Goal: Transaction & Acquisition: Purchase product/service

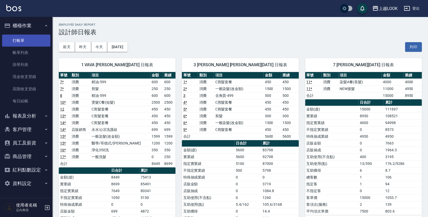
click at [16, 40] on link "打帳單" at bounding box center [26, 41] width 48 height 12
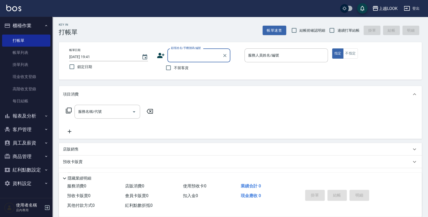
click at [15, 28] on button "櫃檯作業" at bounding box center [26, 26] width 48 height 14
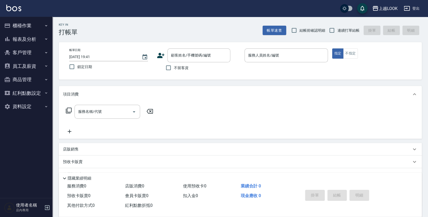
click at [25, 40] on button "報表及分析" at bounding box center [26, 40] width 48 height 14
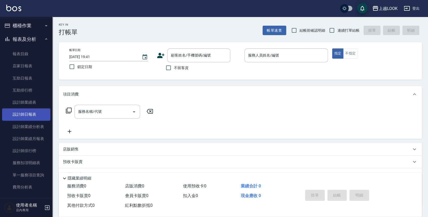
click at [29, 115] on link "設計師日報表" at bounding box center [26, 115] width 48 height 12
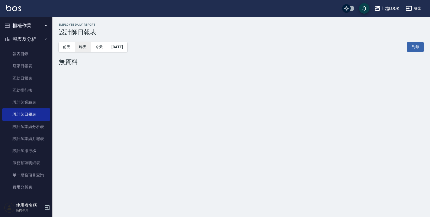
click at [84, 46] on button "昨天" at bounding box center [83, 47] width 16 height 10
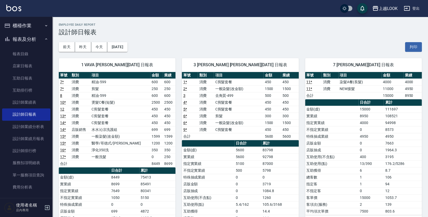
click at [24, 41] on button "報表及分析" at bounding box center [26, 40] width 48 height 14
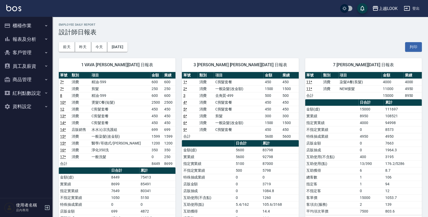
click at [23, 25] on button "櫃檯作業" at bounding box center [26, 26] width 48 height 14
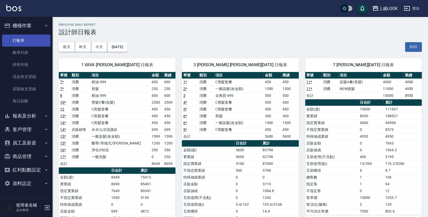
click at [22, 40] on link "打帳單" at bounding box center [26, 41] width 48 height 12
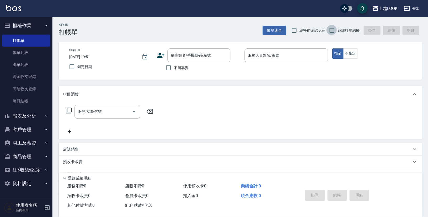
click at [336, 30] on input "連續打單結帳" at bounding box center [331, 30] width 11 height 11
checkbox input "true"
click at [171, 69] on input "不留客資" at bounding box center [168, 67] width 11 height 11
checkbox input "true"
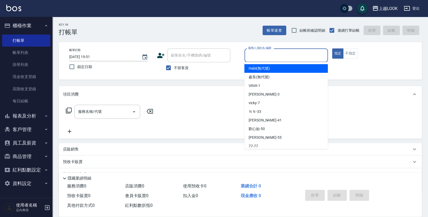
click at [268, 56] on input "服務人員姓名/編號" at bounding box center [286, 55] width 79 height 9
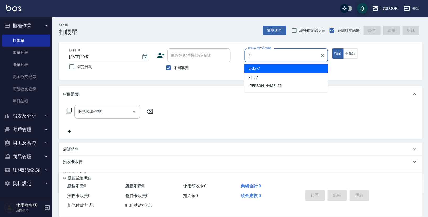
type input "vicky-7"
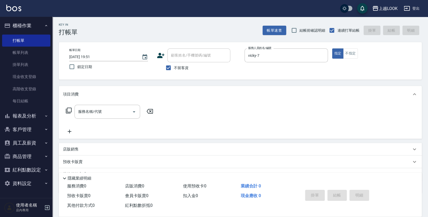
type button "true"
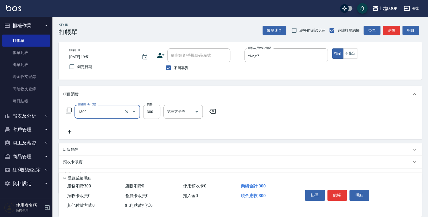
type input "一般洗髮(1300)"
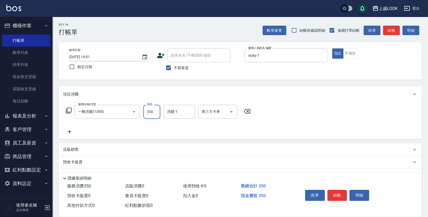
type input "350"
type input "瑄瑄-93"
click at [336, 192] on button "結帳" at bounding box center [337, 195] width 20 height 11
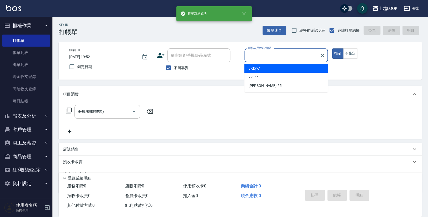
type input "2025/08/20 19:52"
type input "7"
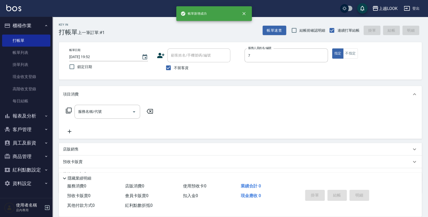
type input "vicky-7"
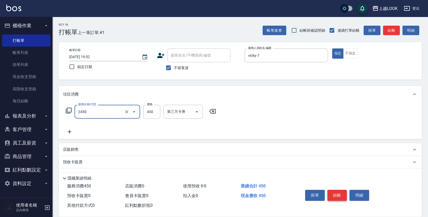
type input "C剪髮套餐(2450)"
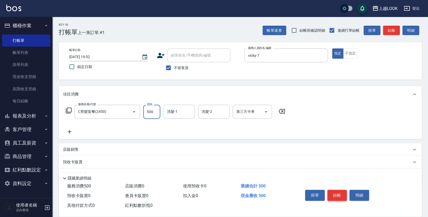
type input "500"
type input "瑄瑄-93"
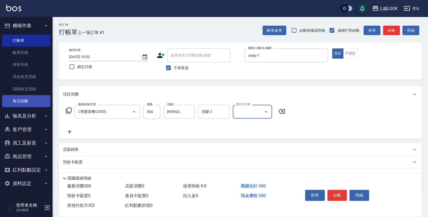
scroll to position [7, 0]
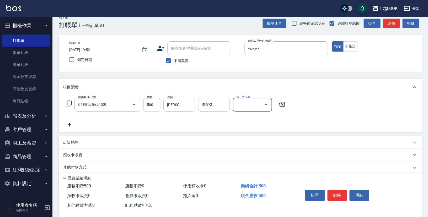
click at [74, 140] on p "店販銷售" at bounding box center [71, 143] width 16 height 6
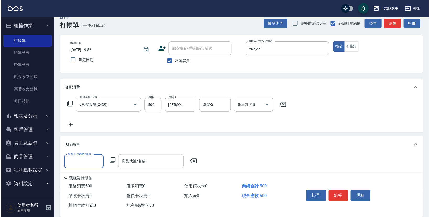
scroll to position [0, 0]
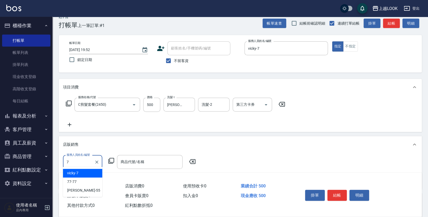
type input "vicky-7"
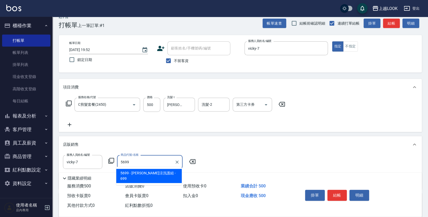
type input "水水沁涼洗護組"
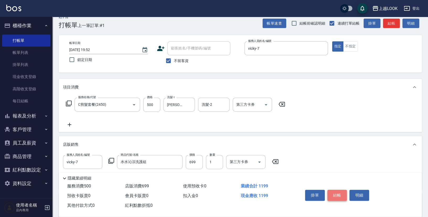
click at [341, 190] on button "結帳" at bounding box center [337, 195] width 20 height 11
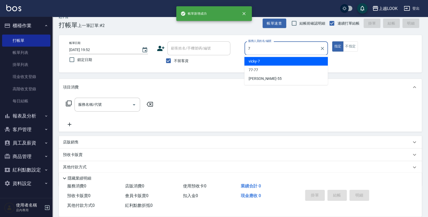
type input "vicky-7"
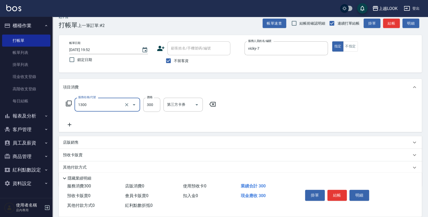
type input "一般洗髮(1300)"
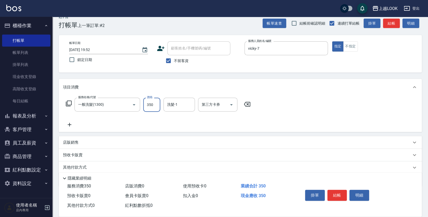
type input "350"
type input "瑄瑄-93"
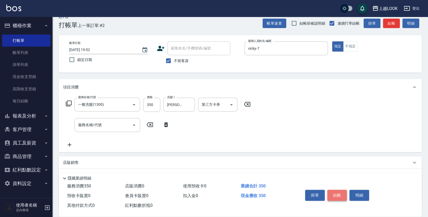
click at [340, 190] on button "結帳" at bounding box center [337, 195] width 20 height 11
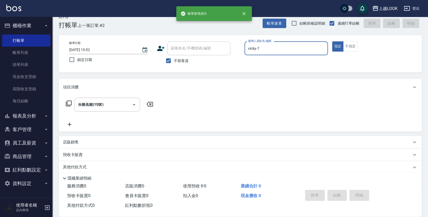
type input "2025/08/20 19:53"
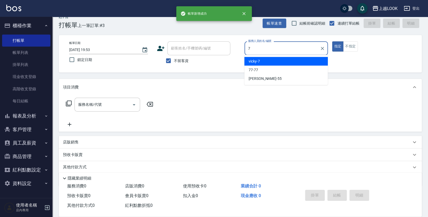
type input "vicky-7"
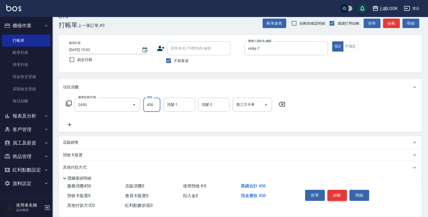
type input "C剪髮套餐(2450)"
type input "500"
click at [343, 195] on button "結帳" at bounding box center [337, 195] width 20 height 11
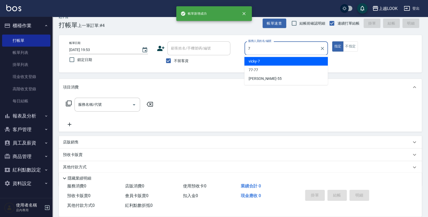
type input "vicky-7"
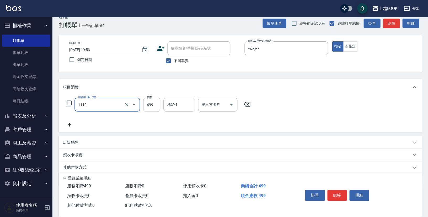
type input "接髮洗(1110)"
type input "500"
click at [334, 194] on button "結帳" at bounding box center [337, 195] width 20 height 11
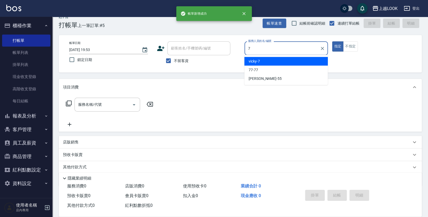
type input "vicky-7"
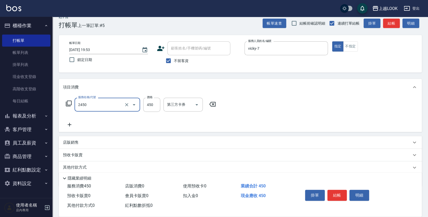
type input "C剪髮套餐(2450)"
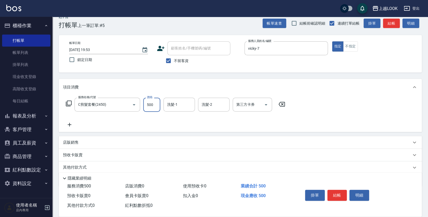
type input "500"
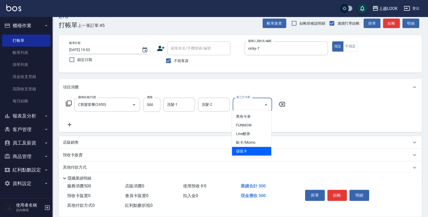
type input "儲值卡"
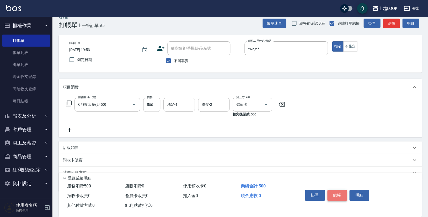
click at [342, 194] on button "結帳" at bounding box center [337, 195] width 20 height 11
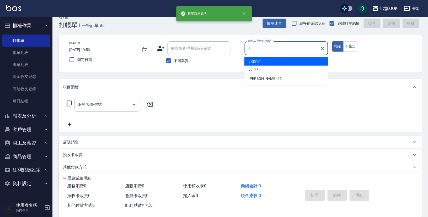
type input "vicky-7"
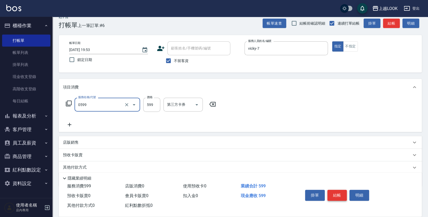
type input "精油-599(0599)"
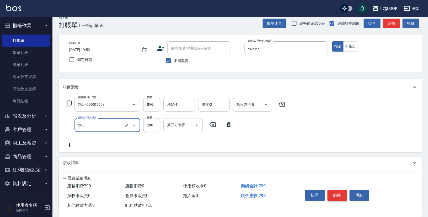
type input "剪髮(200)"
type input "300"
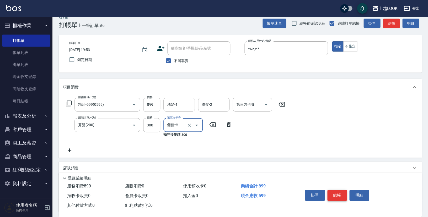
type input "儲值卡"
click at [265, 103] on icon "Open" at bounding box center [266, 105] width 6 height 6
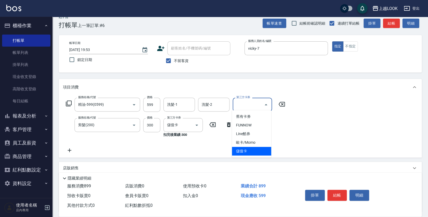
click at [254, 149] on span "儲值卡" at bounding box center [251, 151] width 39 height 9
type input "儲值卡"
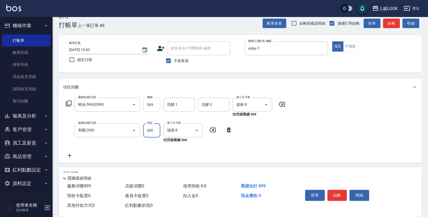
click at [154, 104] on input "599" at bounding box center [151, 105] width 17 height 14
type input "600"
click at [339, 192] on button "結帳" at bounding box center [337, 195] width 20 height 11
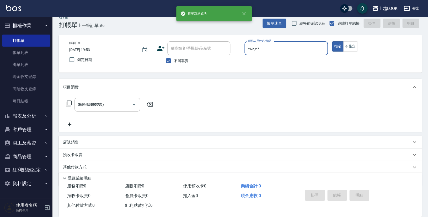
type input "2025/08/20 19:54"
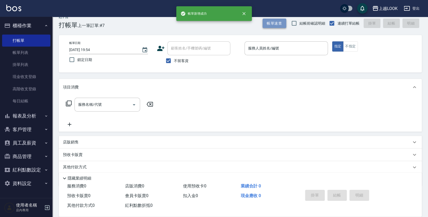
click at [271, 23] on button "帳單速查" at bounding box center [274, 24] width 24 height 10
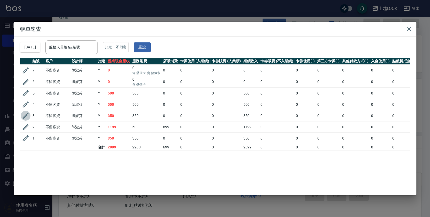
click at [24, 115] on icon "button" at bounding box center [26, 116] width 8 height 8
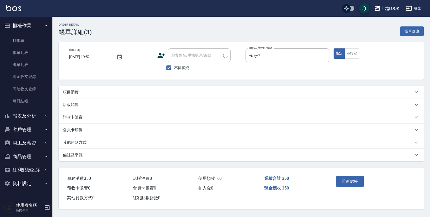
type input "2025/08/20 19:52"
checkbox input "true"
type input "vicky-7"
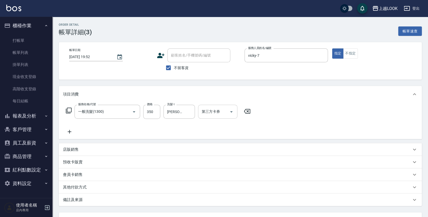
type input "一般洗髮(1300)"
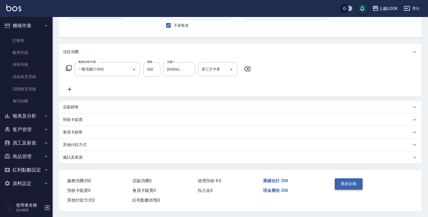
click at [348, 182] on button "重新結帳" at bounding box center [349, 184] width 28 height 11
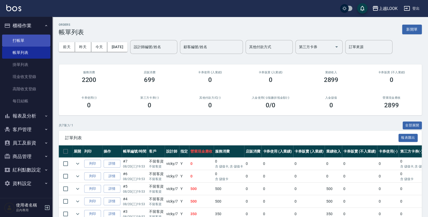
click at [21, 42] on link "打帳單" at bounding box center [26, 41] width 48 height 12
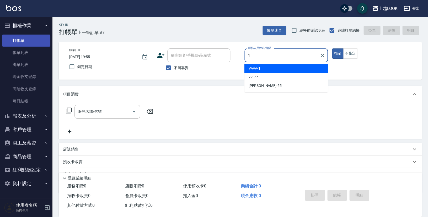
type input "VAVA-1"
type button "true"
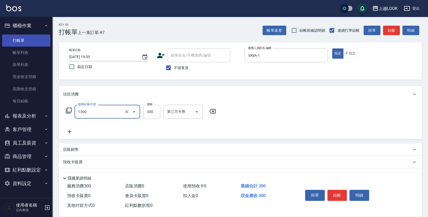
type input "一般洗髮(1300)"
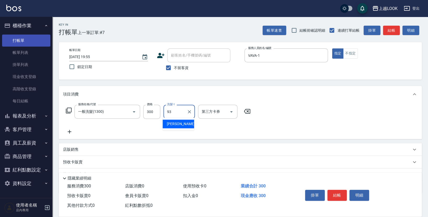
type input "瑄瑄-93"
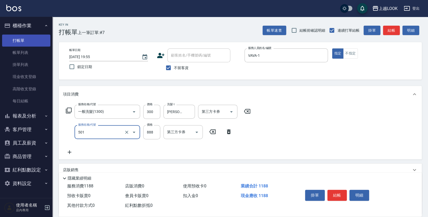
type input "一般染髮(改金額)(501)"
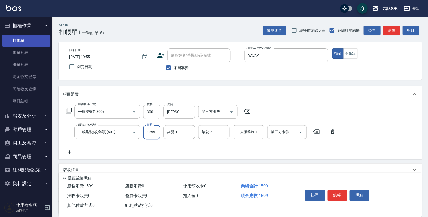
type input "1299"
type input "瑄瑄-93"
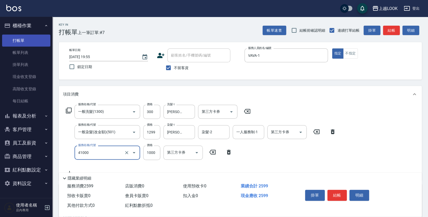
type input "酵素 & 鏡面(41000)"
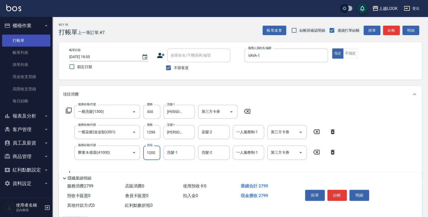
type input "1200"
type input "瑄瑄-93"
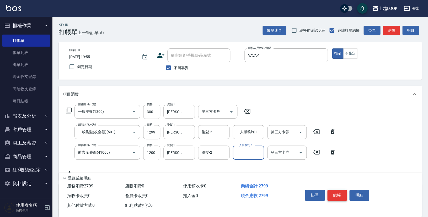
click at [343, 196] on button "結帳" at bounding box center [337, 195] width 20 height 11
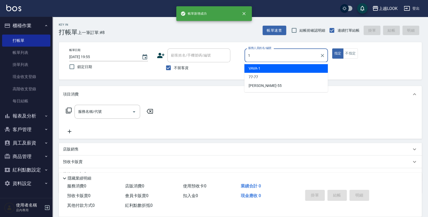
type input "VAVA-1"
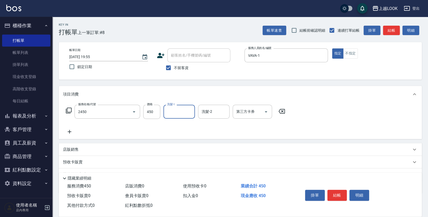
type input "C剪髮套餐(2450)"
click at [174, 114] on input "洗髮-1" at bounding box center [179, 111] width 27 height 9
type input "瑄瑄-93"
click at [337, 196] on button "結帳" at bounding box center [337, 195] width 20 height 11
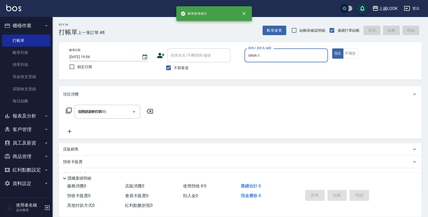
type input "2025/08/20 19:56"
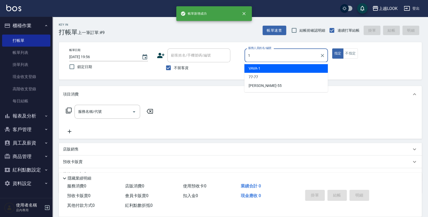
type input "VAVA-1"
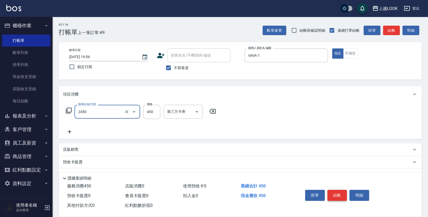
type input "C剪髮套餐(2450)"
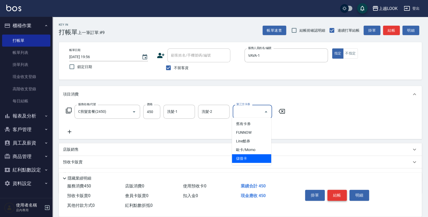
type input "儲值卡"
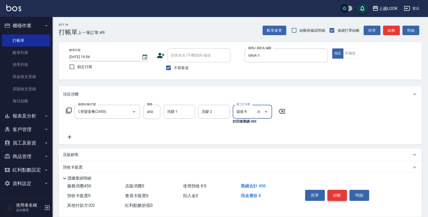
click at [334, 195] on button "結帳" at bounding box center [337, 195] width 20 height 11
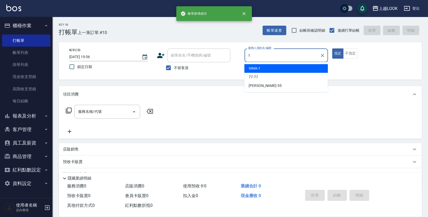
type input "VAVA-1"
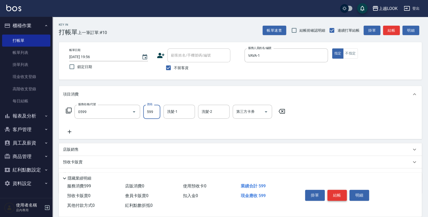
type input "精油-599(0599)"
type input "600"
type input "瑄瑄-93"
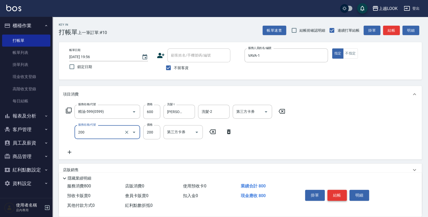
type input "剪髮(200)"
type input "250"
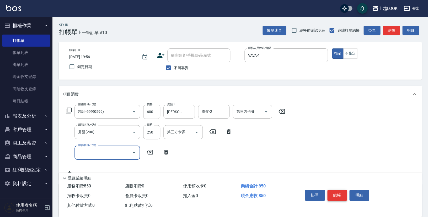
click at [338, 190] on button "結帳" at bounding box center [337, 195] width 20 height 11
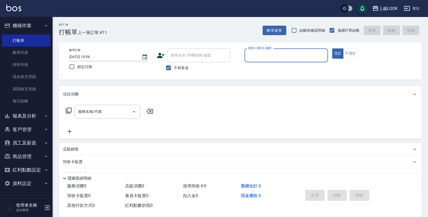
click at [24, 26] on button "櫃檯作業" at bounding box center [26, 26] width 48 height 14
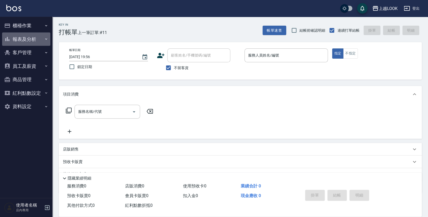
click at [21, 41] on button "報表及分析" at bounding box center [26, 40] width 48 height 14
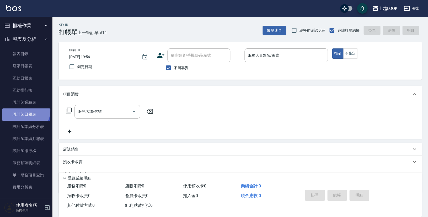
click at [24, 109] on link "設計師日報表" at bounding box center [26, 115] width 48 height 12
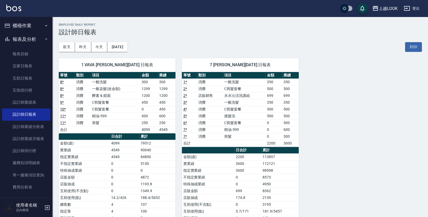
click at [21, 39] on button "報表及分析" at bounding box center [26, 40] width 48 height 14
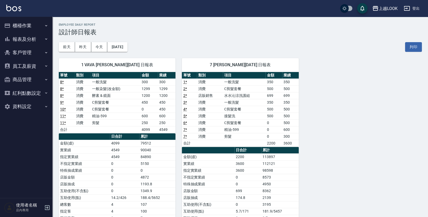
click at [17, 26] on button "櫃檯作業" at bounding box center [26, 26] width 48 height 14
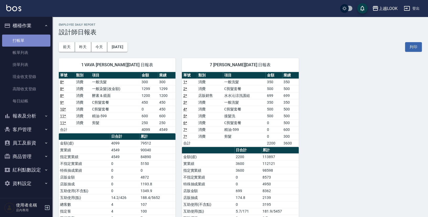
click at [20, 41] on link "打帳單" at bounding box center [26, 41] width 48 height 12
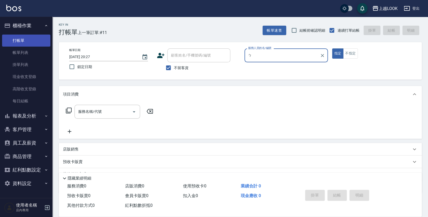
type input "ㄅ"
click at [337, 53] on button "指定" at bounding box center [337, 54] width 11 height 10
type button "true"
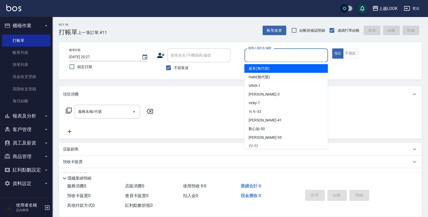
click at [277, 56] on input "服務人員姓名/編號" at bounding box center [286, 55] width 79 height 9
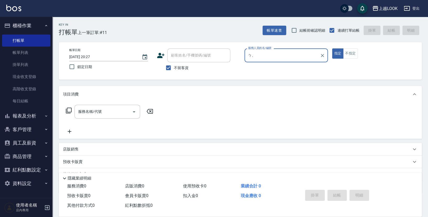
type input "ㄅ"
type input "VAVA-1"
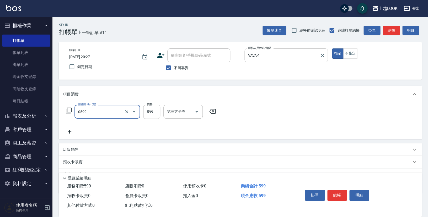
type input "精油-599(0599)"
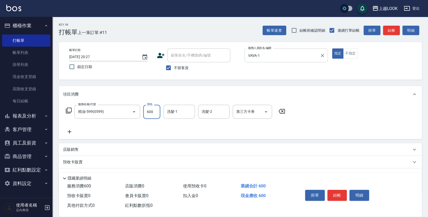
type input "600"
type input "瑄瑄-93"
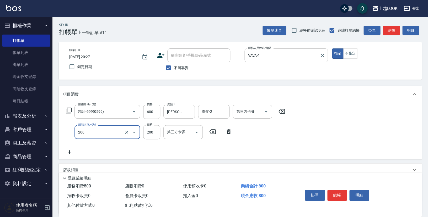
type input "剪髮(200)"
type input "250"
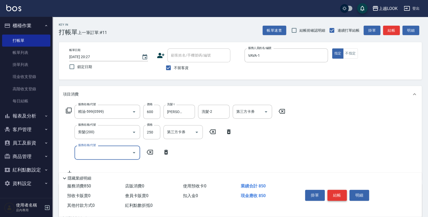
click at [340, 193] on button "結帳" at bounding box center [337, 195] width 20 height 11
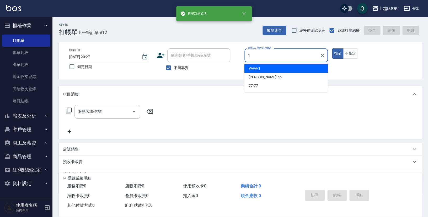
type input "VAVA-1"
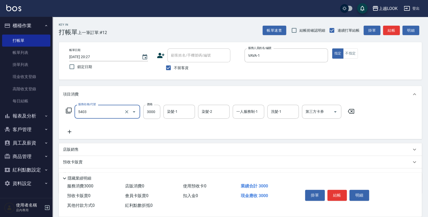
type input "染髮C餐(長髮)(5403)"
type input "2250"
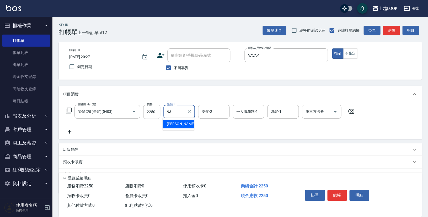
type input "瑄瑄-93"
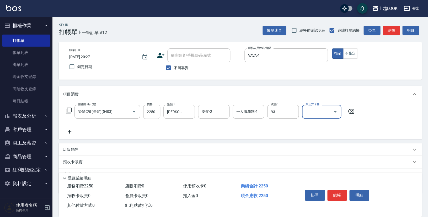
type input "瑄瑄-93"
click at [336, 194] on button "結帳" at bounding box center [337, 195] width 20 height 11
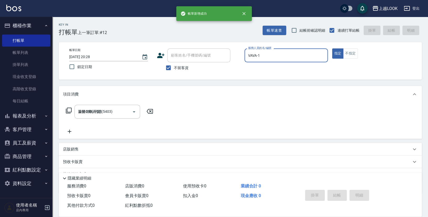
type input "2025/08/20 20:28"
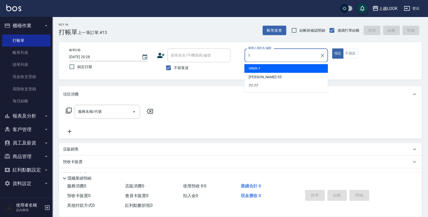
type input "VAVA-1"
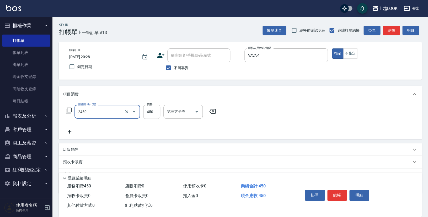
type input "C剪髮套餐(2450)"
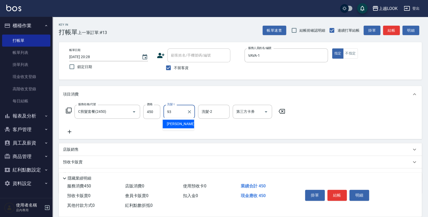
type input "瑄瑄-93"
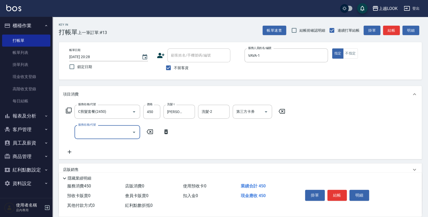
scroll to position [43, 0]
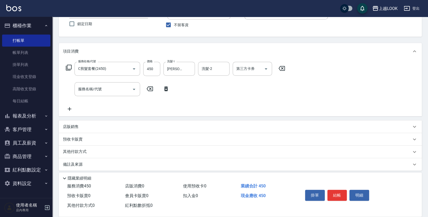
click at [75, 124] on p "店販銷售" at bounding box center [71, 127] width 16 height 6
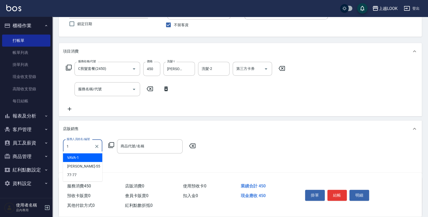
type input "VAVA-1"
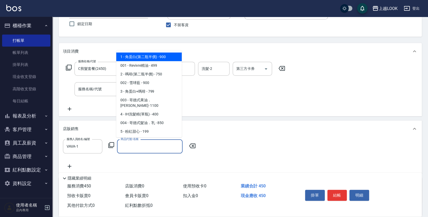
type input "角蛋白(第二瓶半價)"
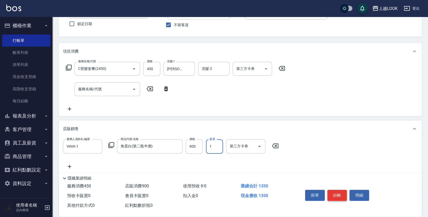
click at [336, 191] on button "結帳" at bounding box center [337, 195] width 20 height 11
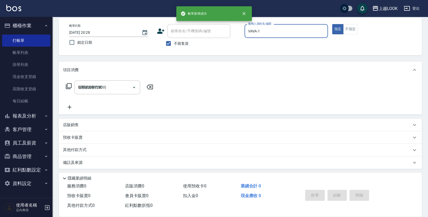
type input "2025/08/20 21:00"
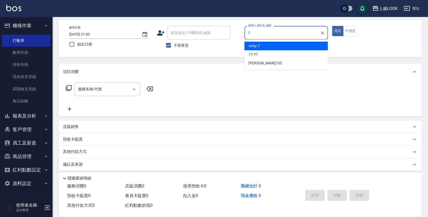
type input "vicky-7"
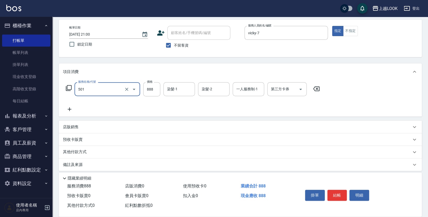
type input "一般染髮(改金額)(501)"
type input "2300"
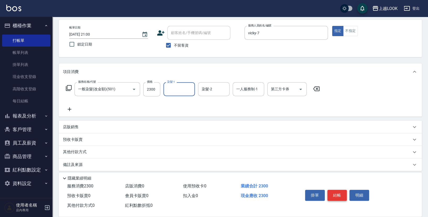
click at [332, 195] on button "結帳" at bounding box center [337, 195] width 20 height 11
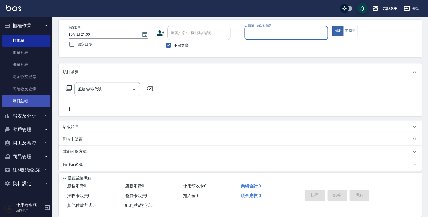
click at [28, 97] on link "每日結帳" at bounding box center [26, 101] width 48 height 12
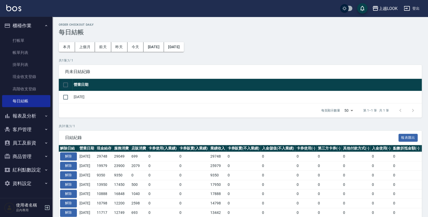
click at [65, 85] on input "checkbox" at bounding box center [65, 84] width 11 height 11
checkbox input "true"
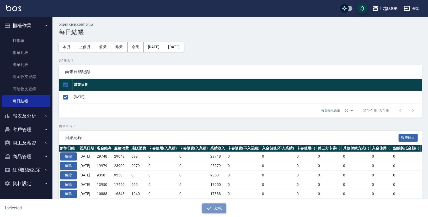
click at [218, 209] on button "結帳" at bounding box center [214, 209] width 24 height 10
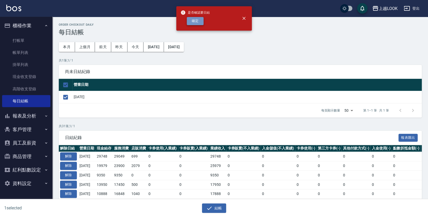
click at [191, 20] on button "確定" at bounding box center [195, 21] width 17 height 8
checkbox input "false"
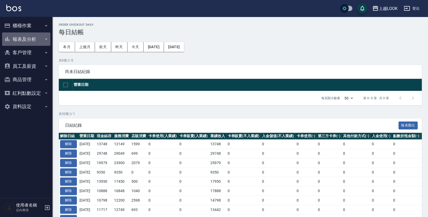
click at [23, 38] on button "報表及分析" at bounding box center [26, 40] width 48 height 14
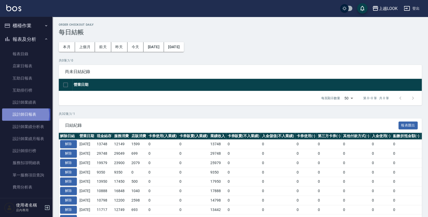
click at [25, 114] on link "設計師日報表" at bounding box center [26, 115] width 48 height 12
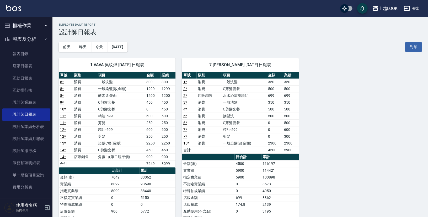
scroll to position [7, 0]
